Goal: Entertainment & Leisure: Browse casually

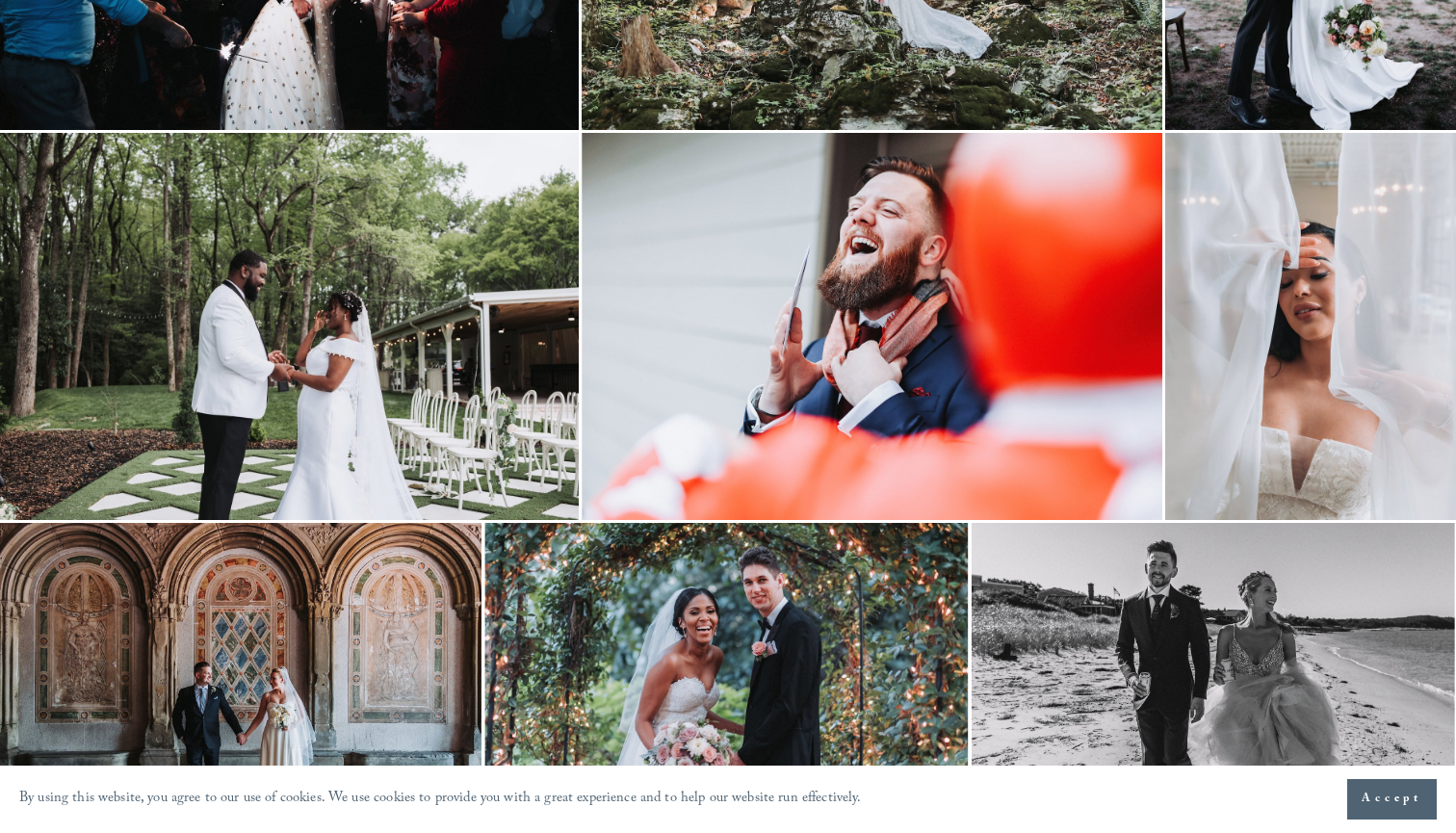
scroll to position [4576, 2]
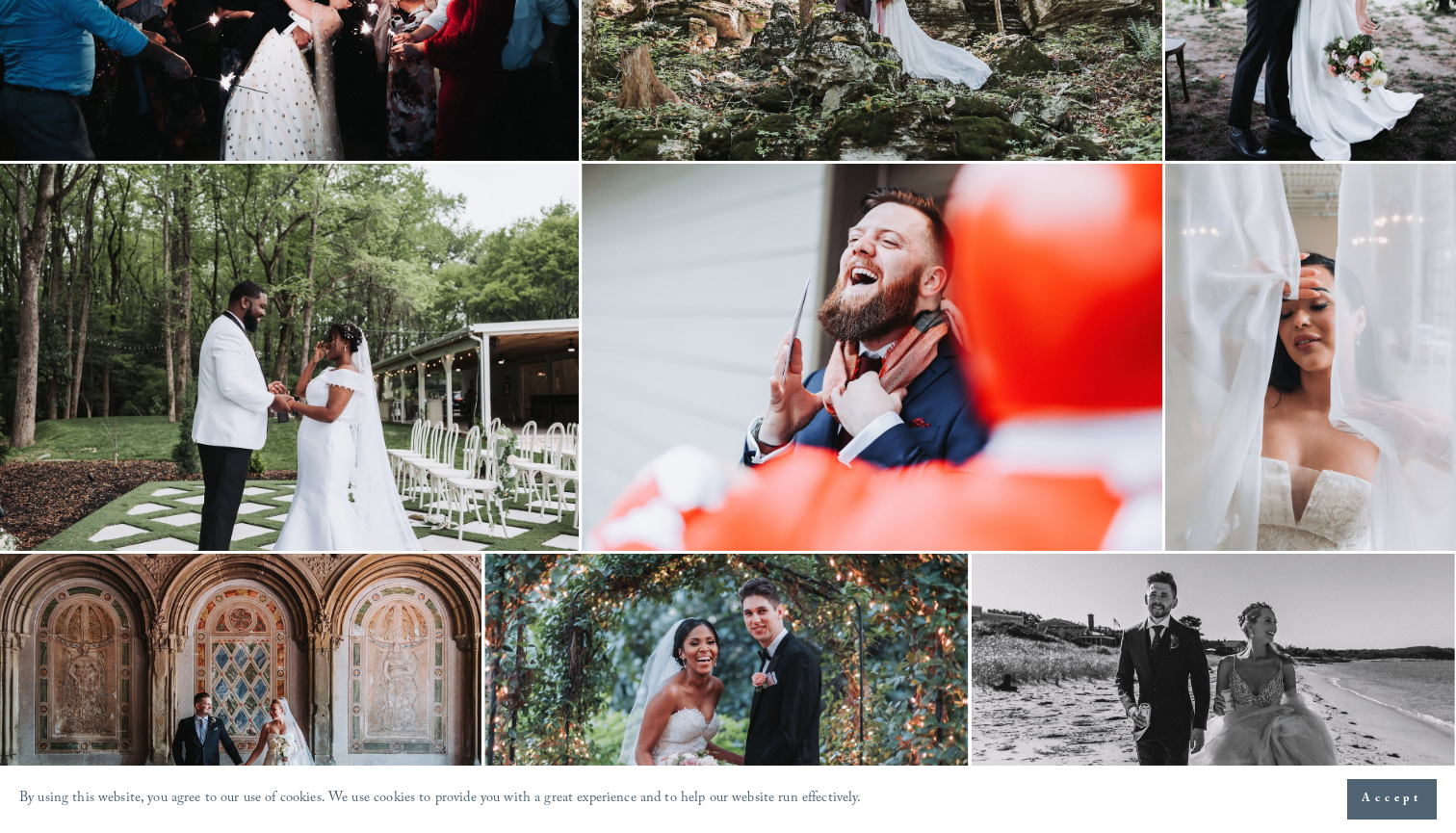
click at [329, 366] on img at bounding box center [288, 357] width 580 height 387
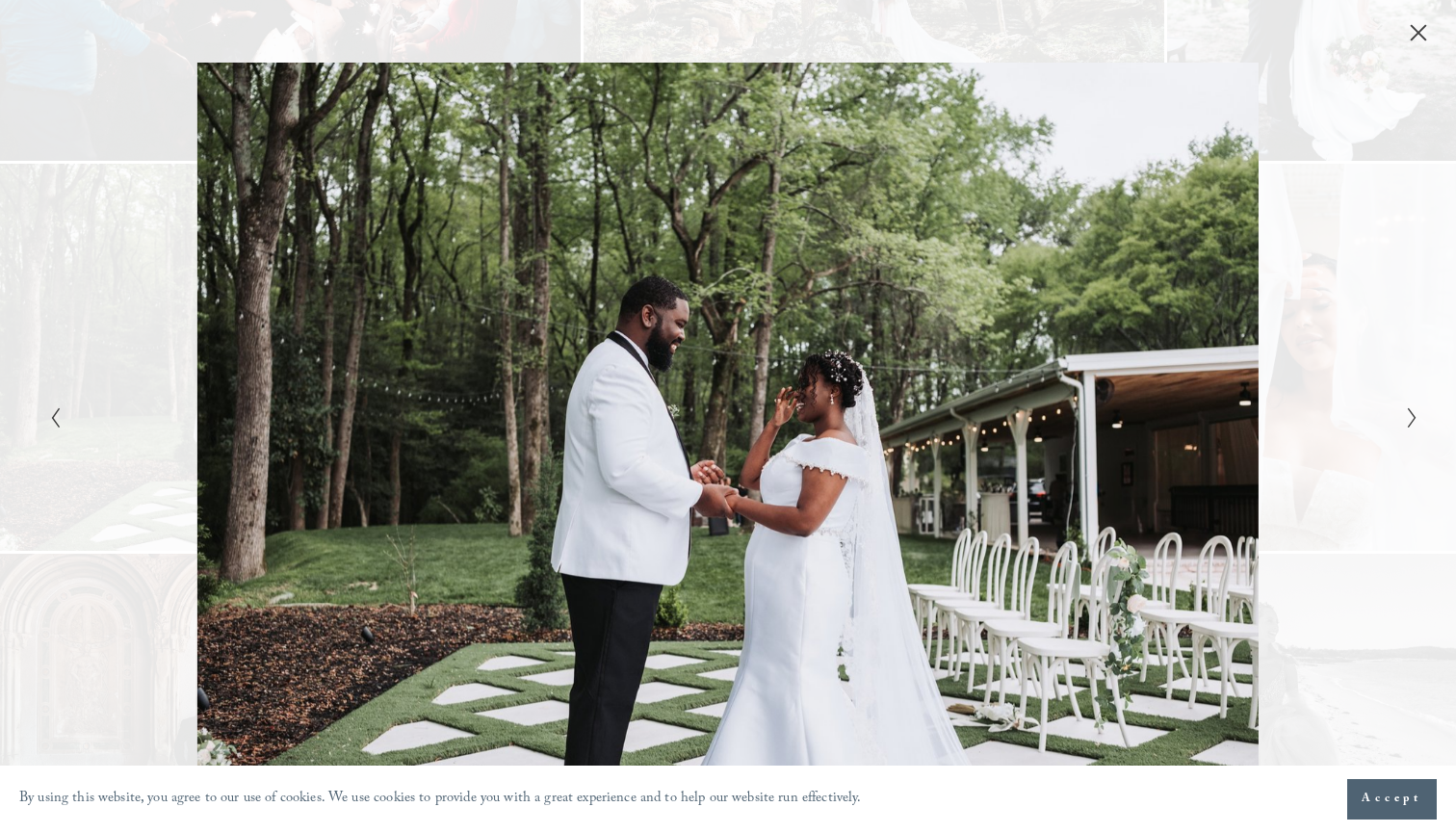
click at [1409, 414] on icon "Next Slide" at bounding box center [1412, 418] width 13 height 23
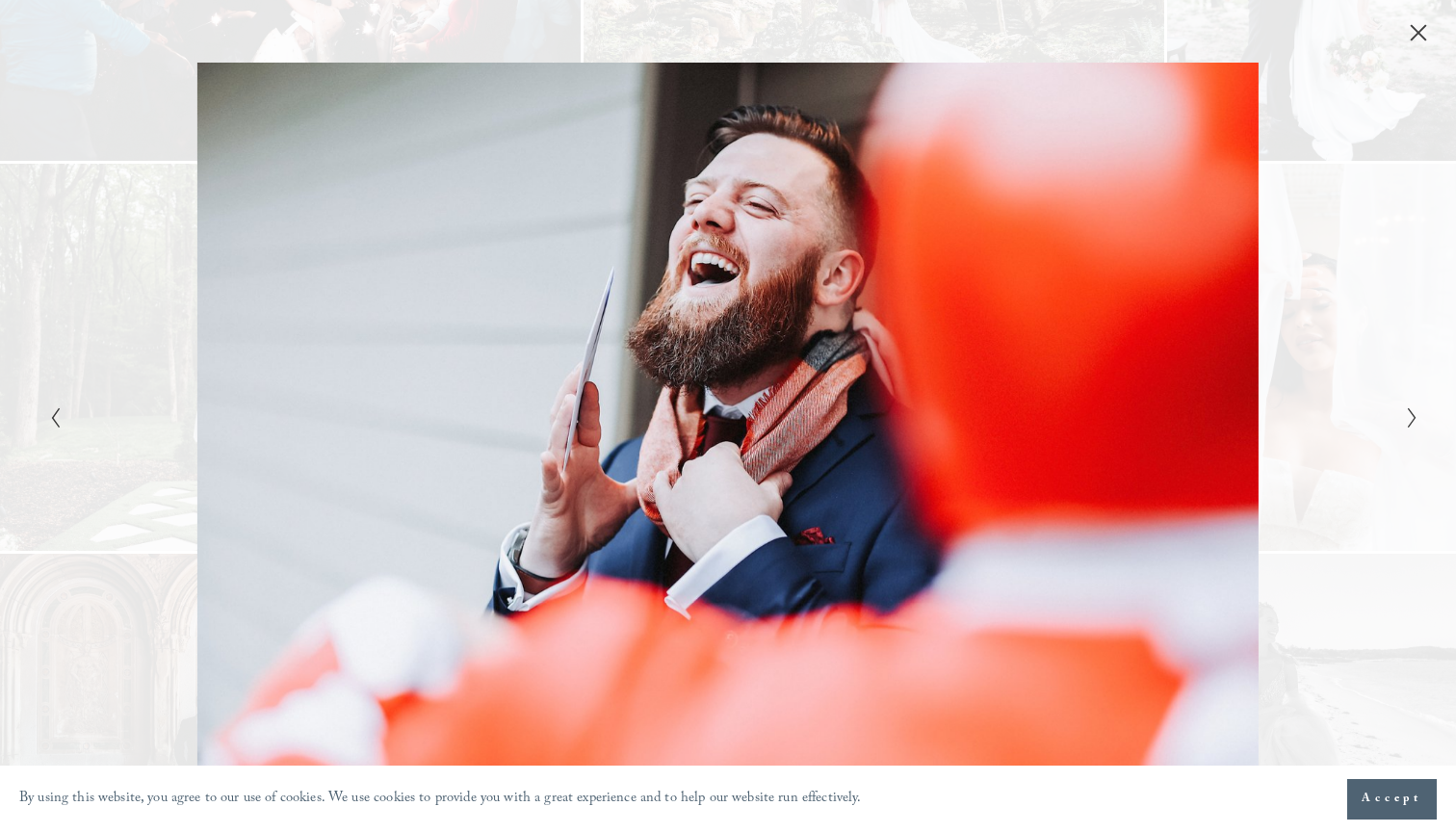
click at [1409, 414] on icon "Next Slide" at bounding box center [1412, 418] width 13 height 23
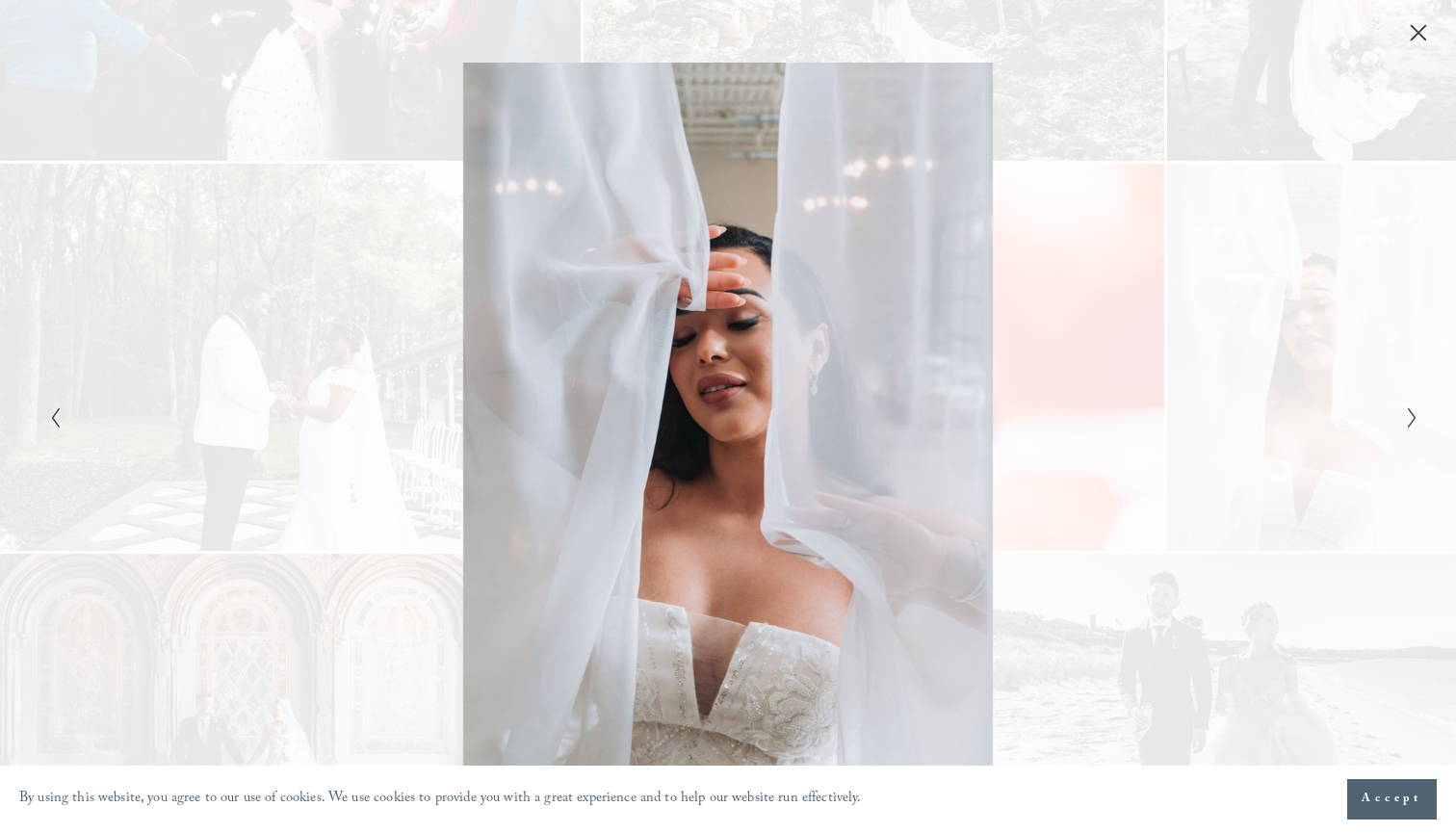
click at [1409, 414] on icon "Next Slide" at bounding box center [1412, 418] width 13 height 23
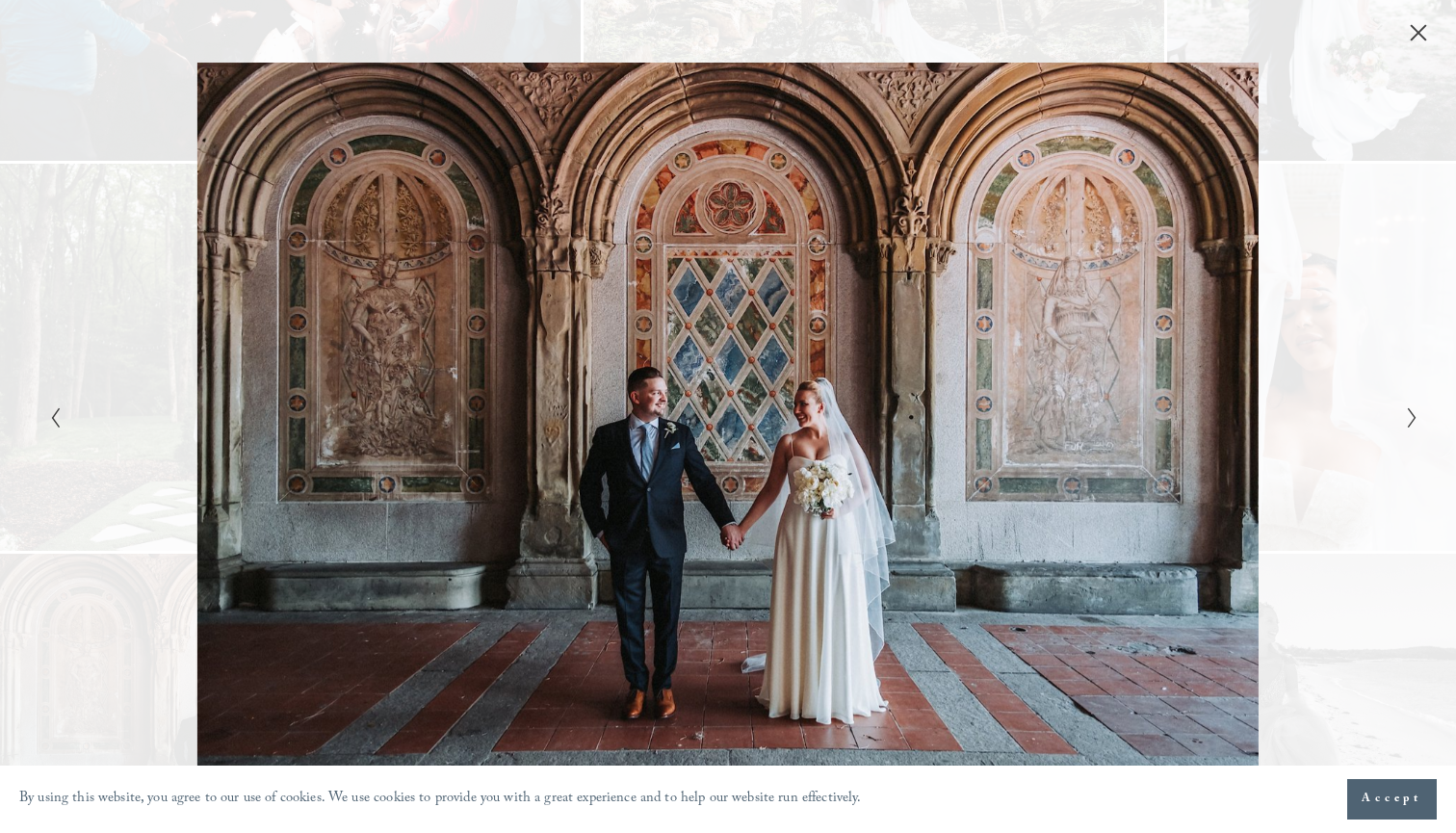
click at [1409, 414] on icon "Next Slide" at bounding box center [1412, 418] width 13 height 23
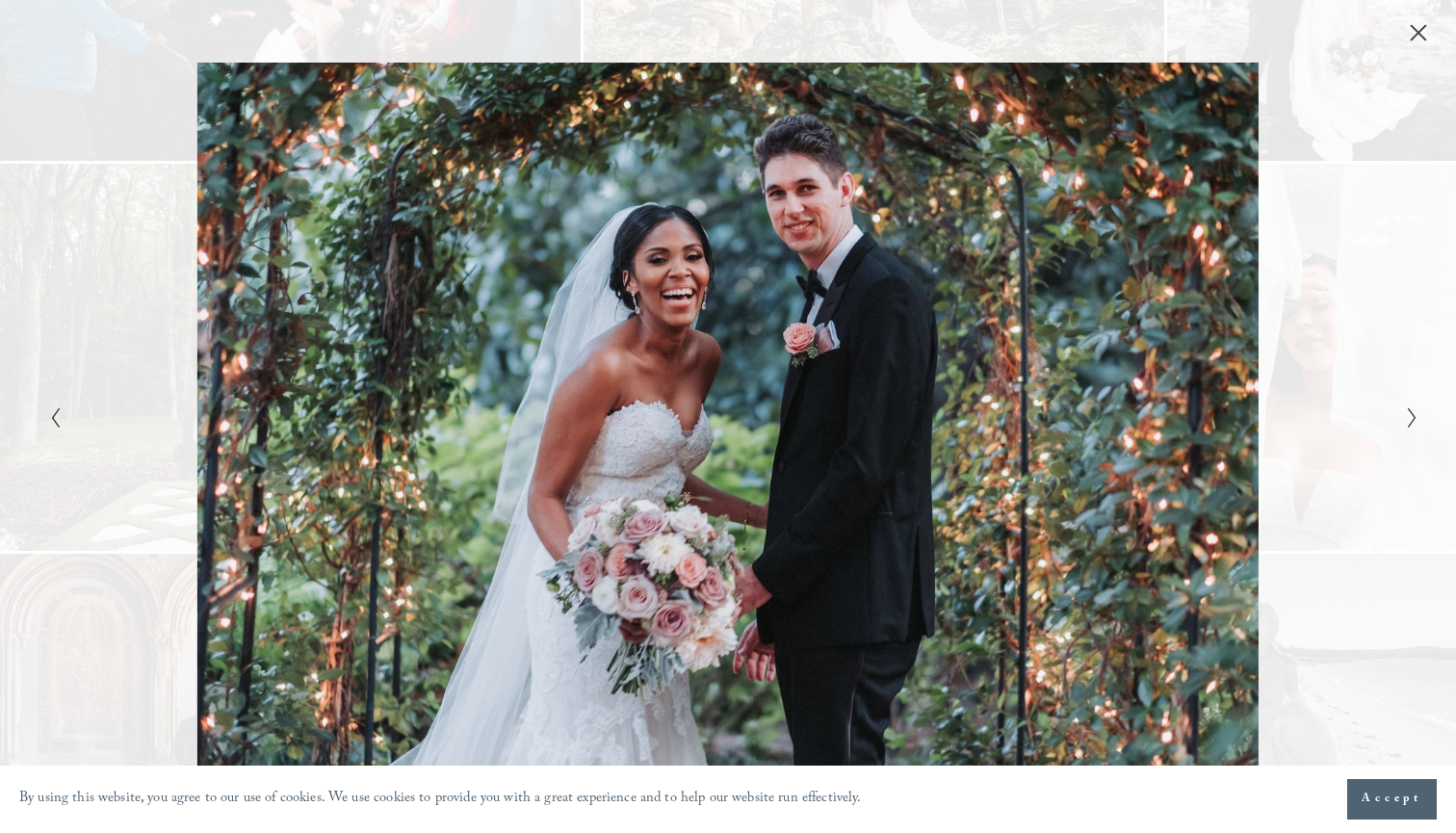
click at [1409, 414] on icon "Next Slide" at bounding box center [1412, 418] width 13 height 23
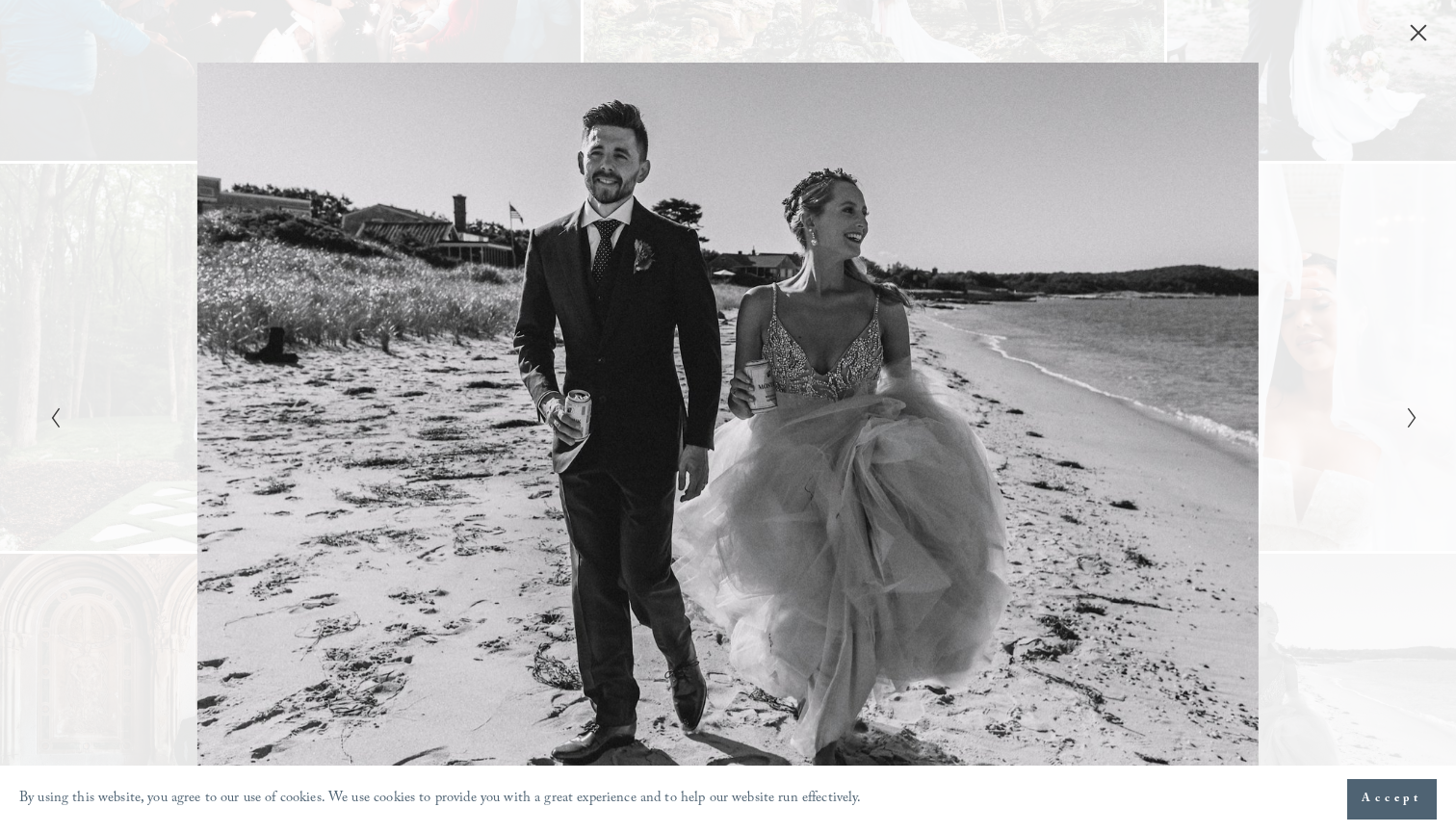
click at [1422, 31] on icon "Close" at bounding box center [1419, 33] width 16 height 16
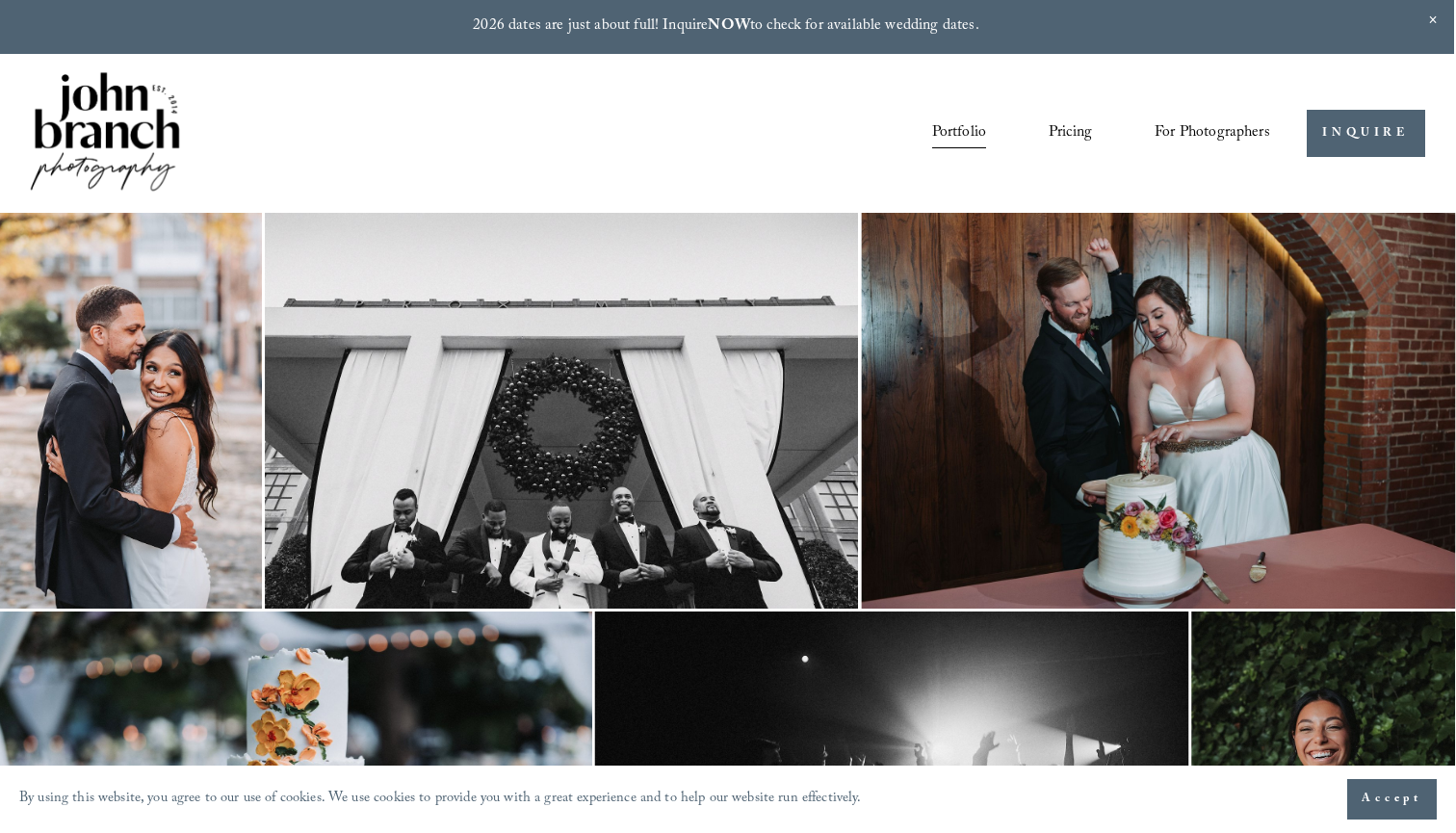
scroll to position [0, 2]
